Goal: Find specific page/section: Find specific page/section

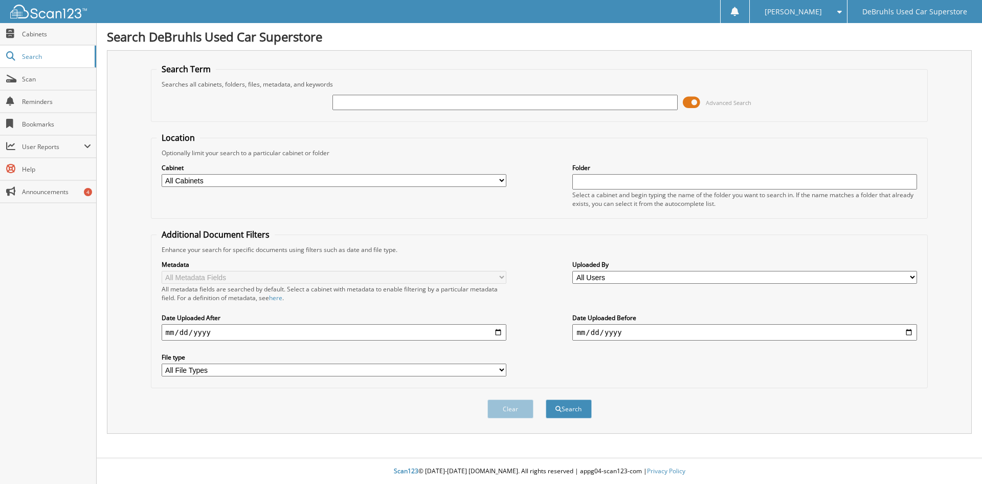
click at [392, 103] on input "text" at bounding box center [505, 102] width 345 height 15
type input "001681"
click at [546, 399] on button "Search" at bounding box center [569, 408] width 46 height 19
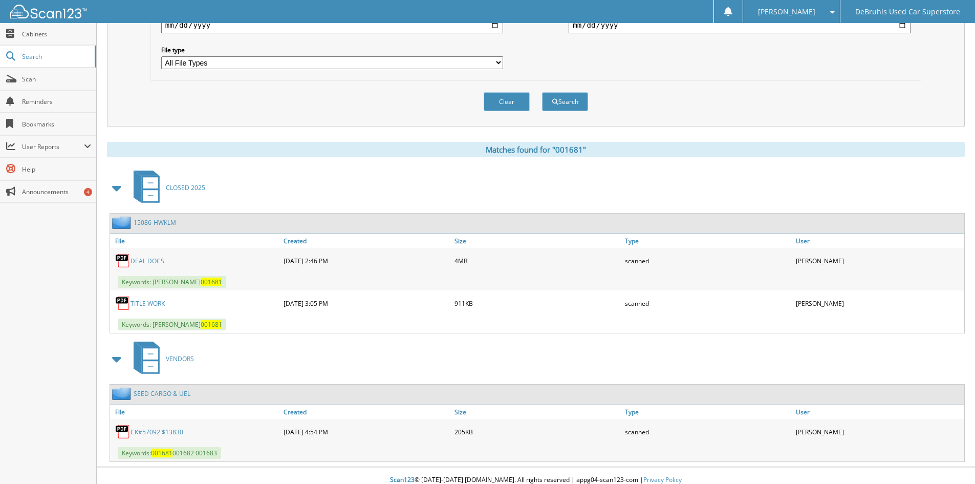
scroll to position [316, 0]
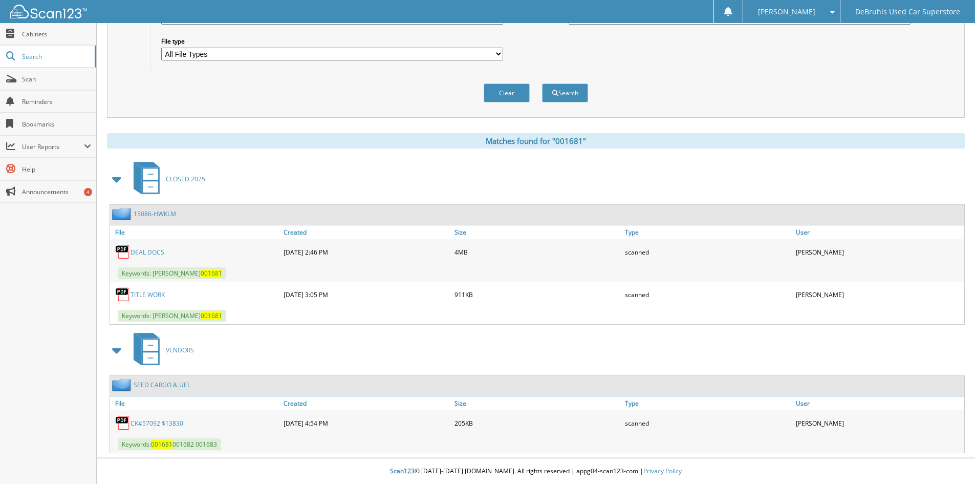
click at [171, 426] on link "CK#57092 $13830" at bounding box center [156, 423] width 53 height 9
click at [157, 252] on link "DEAL DOCS" at bounding box center [147, 252] width 34 height 9
